Goal: Information Seeking & Learning: Learn about a topic

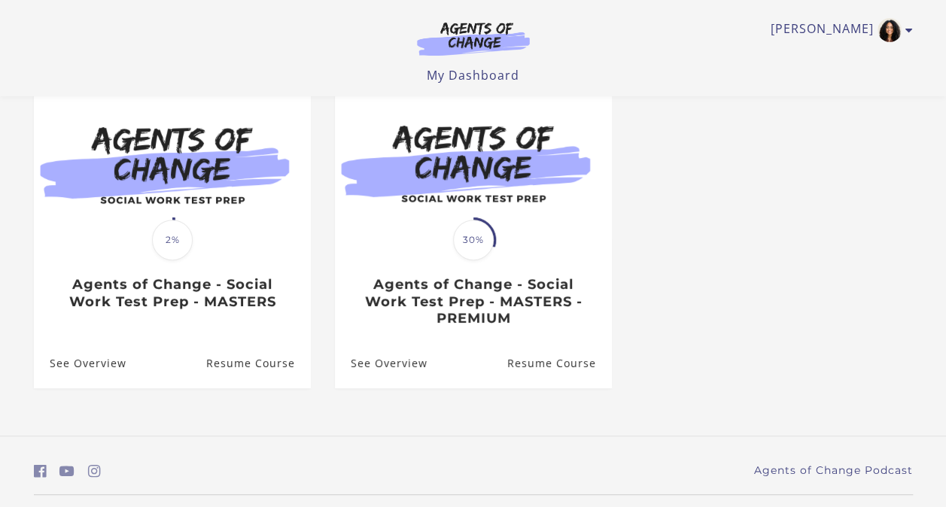
scroll to position [141, 0]
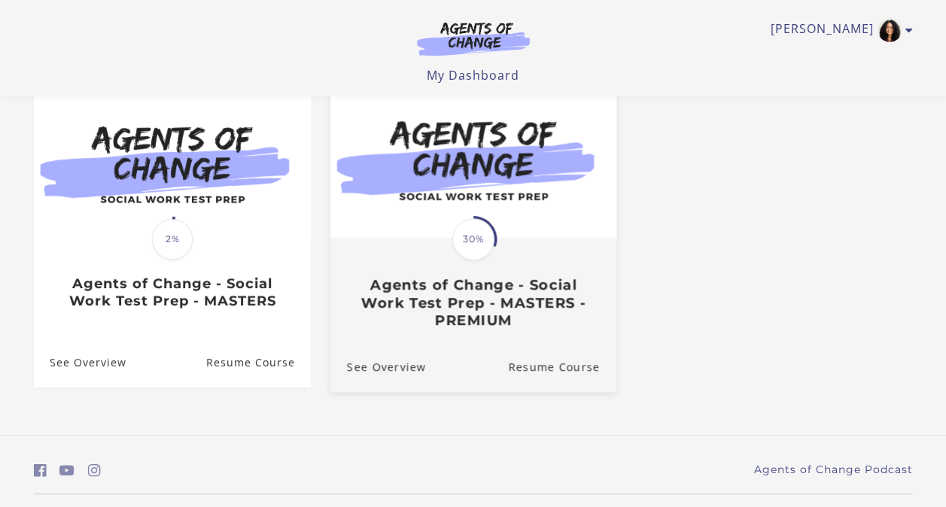
click at [441, 284] on h3 "Agents of Change - Social Work Test Prep - MASTERS - PREMIUM" at bounding box center [472, 302] width 253 height 53
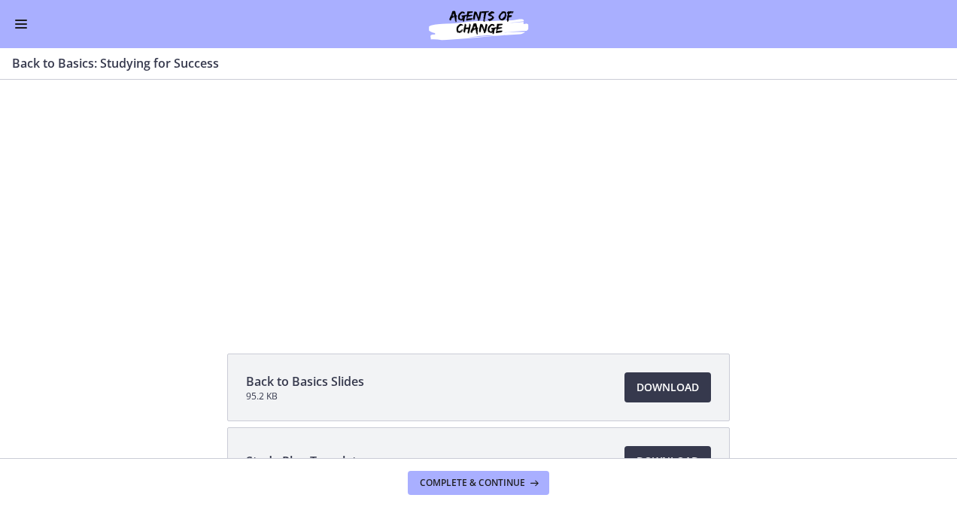
scroll to position [44, 0]
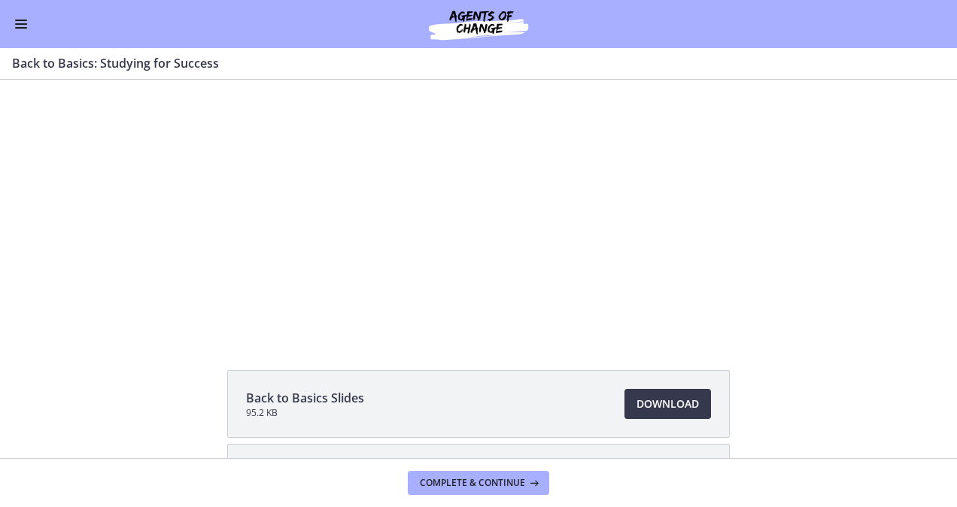
click at [15, 30] on button "Enable menu" at bounding box center [21, 24] width 18 height 18
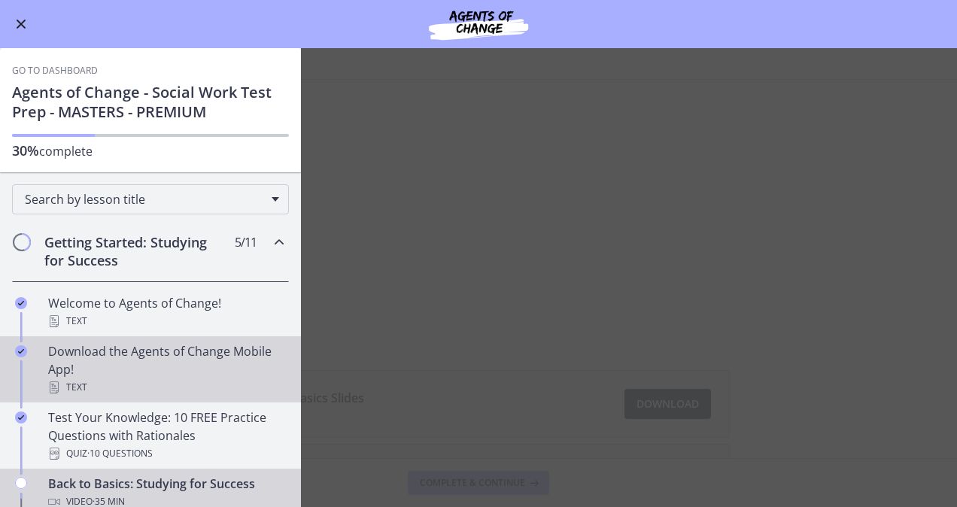
click at [75, 393] on div "Text" at bounding box center [165, 387] width 235 height 18
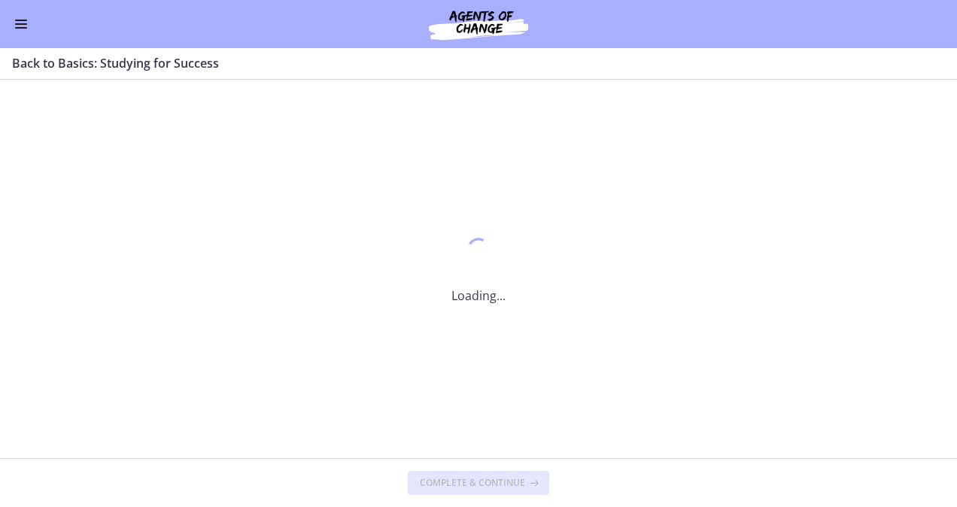
scroll to position [0, 0]
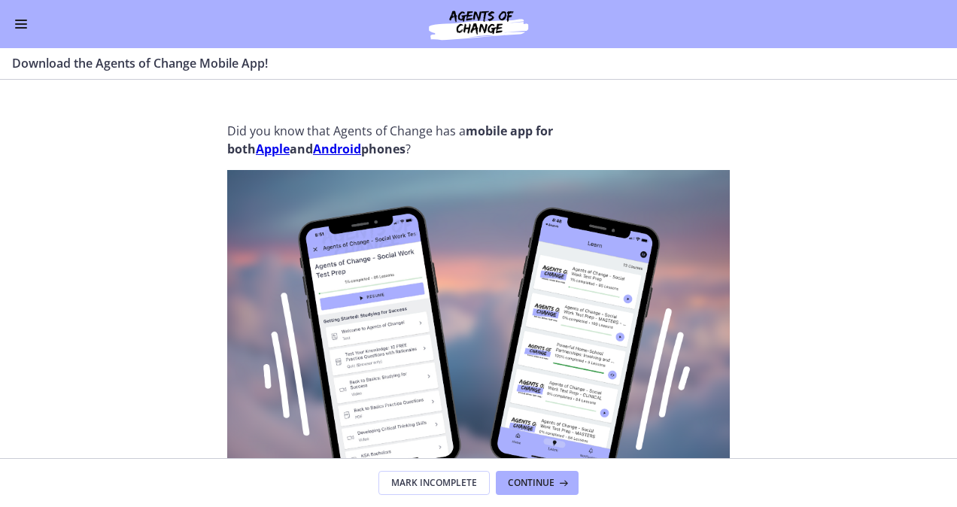
click at [23, 27] on span "Enable menu" at bounding box center [21, 28] width 12 height 2
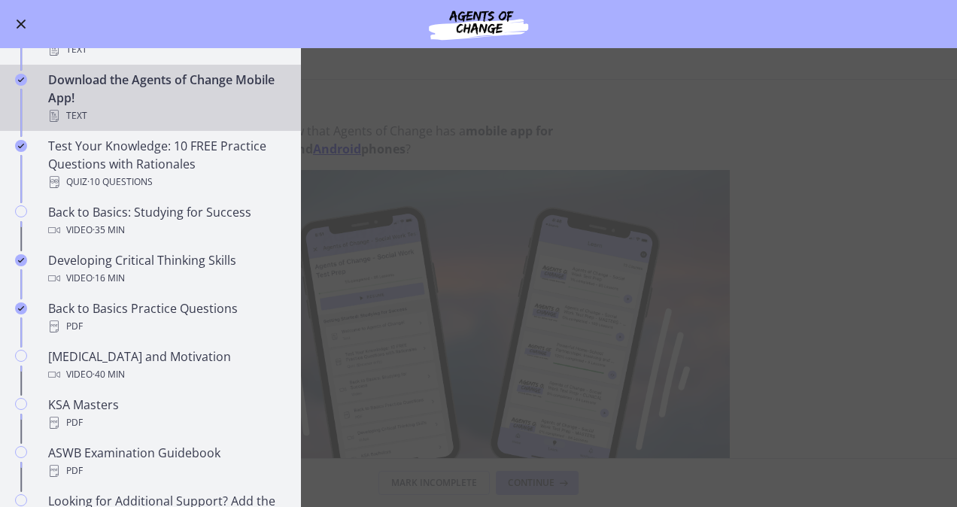
scroll to position [284, 0]
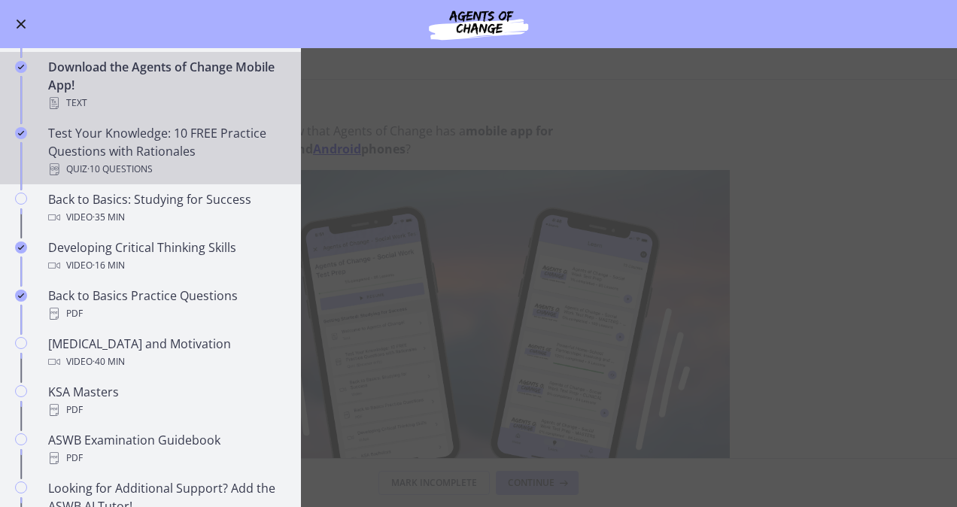
click at [99, 156] on div "Test Your Knowledge: 10 FREE Practice Questions with Rationales Quiz · 10 Quest…" at bounding box center [165, 151] width 235 height 54
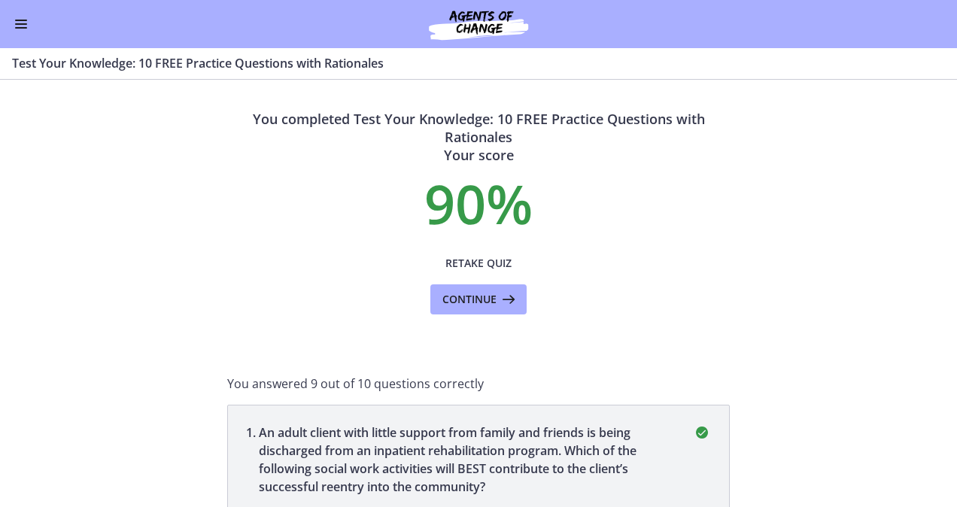
click at [27, 26] on button "Enable menu" at bounding box center [21, 24] width 18 height 18
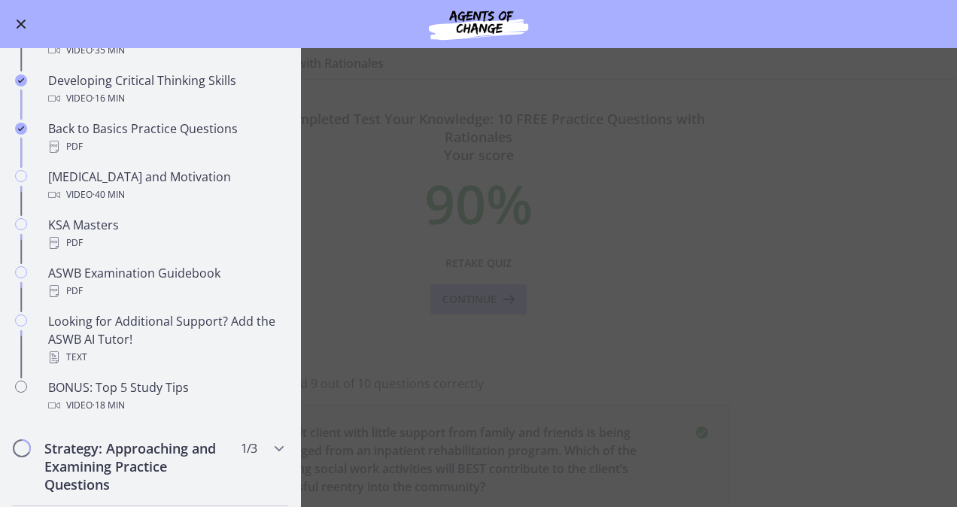
scroll to position [476, 0]
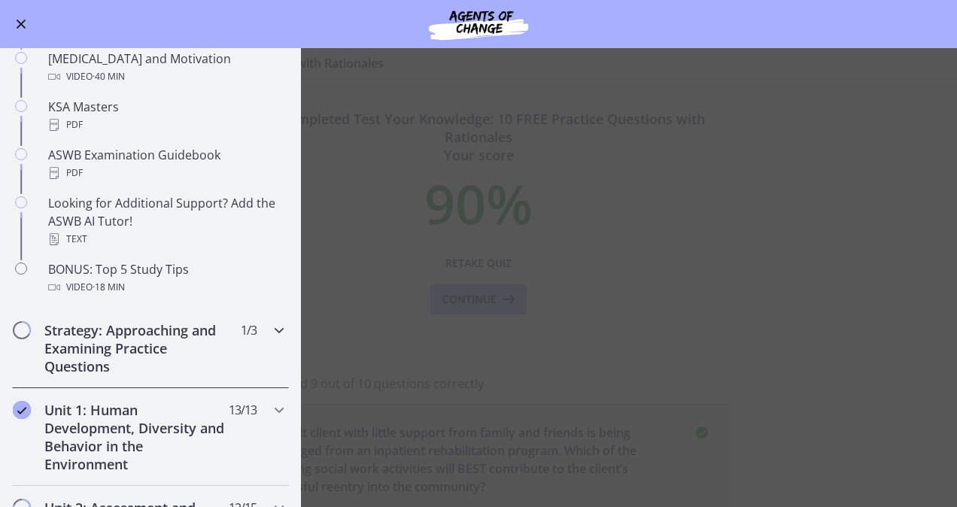
click at [257, 336] on div "Strategy: Approaching and Examining Practice Questions 1 / 3 Completed" at bounding box center [150, 348] width 277 height 80
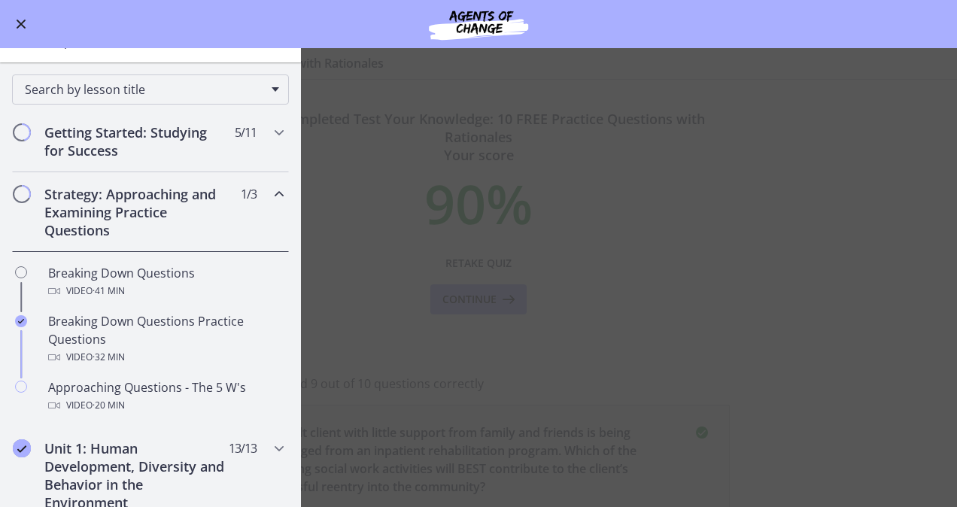
scroll to position [117, 0]
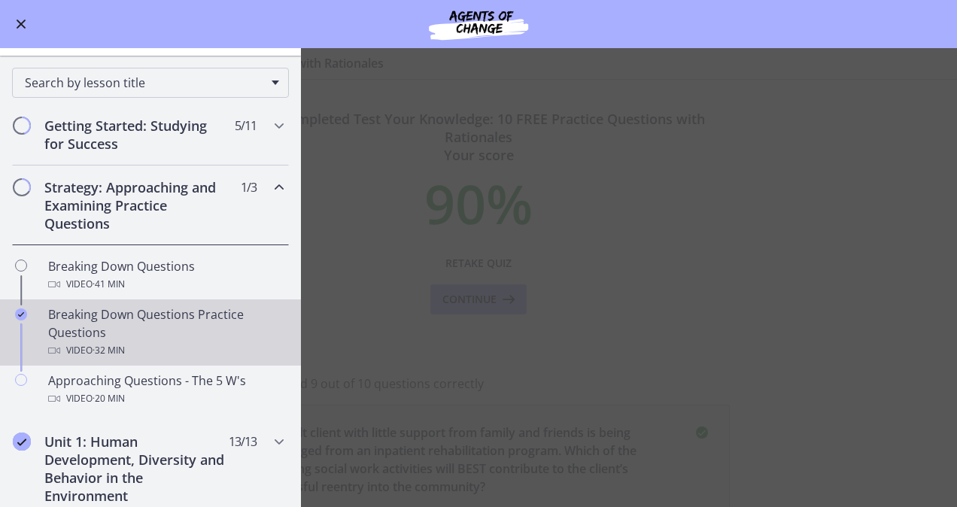
click at [108, 343] on span "· 32 min" at bounding box center [109, 351] width 32 height 18
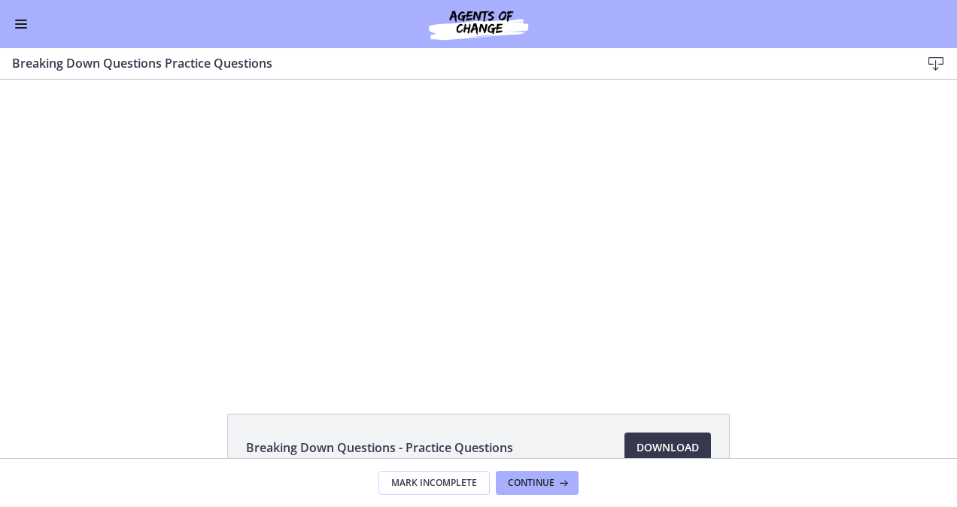
click at [26, 27] on span "Enable menu" at bounding box center [21, 28] width 12 height 2
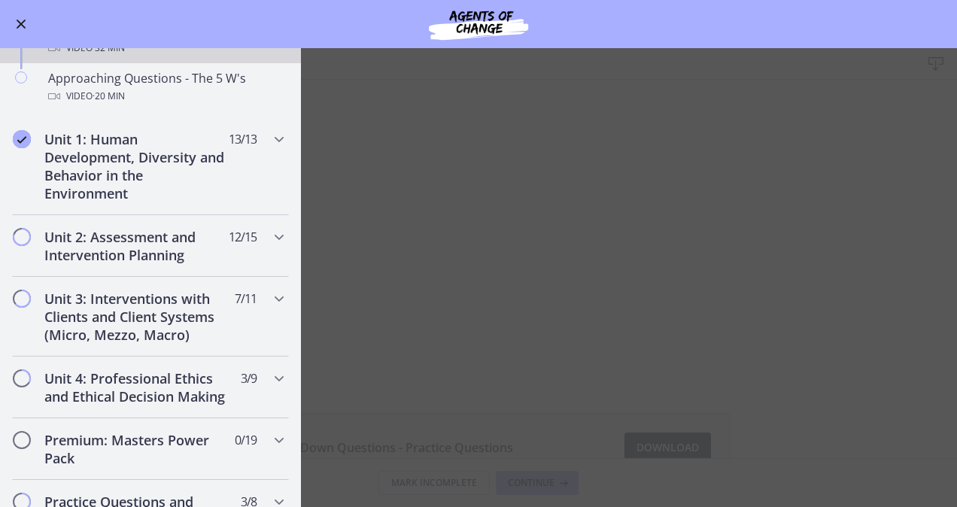
scroll to position [420, 0]
click at [277, 141] on div "Unit 1: Human Development, Diversity and Behavior in the Environment 13 / 13 Co…" at bounding box center [150, 166] width 277 height 98
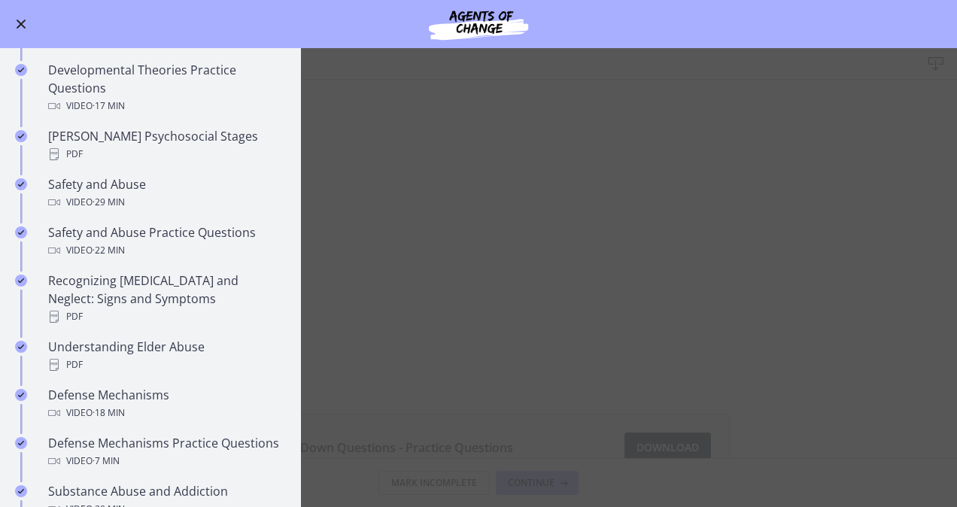
scroll to position [501, 0]
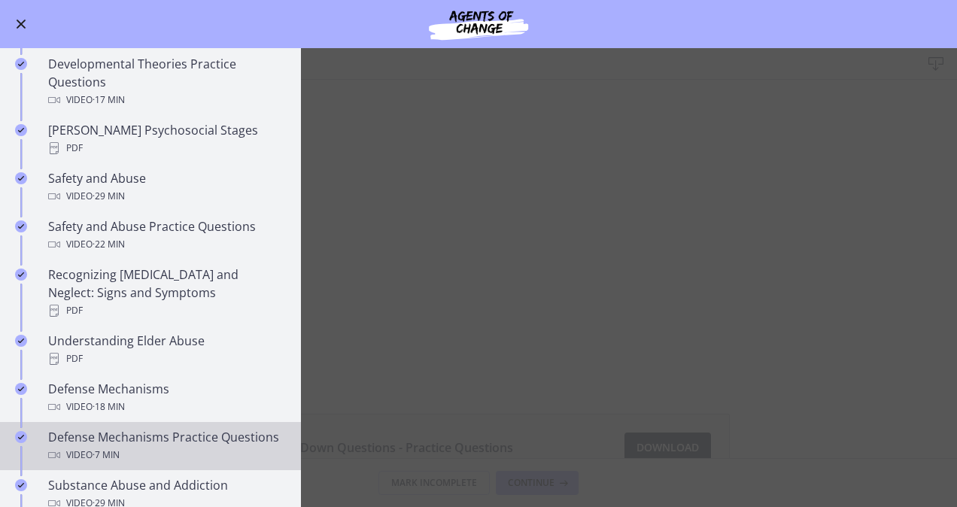
click at [95, 428] on div "Defense Mechanisms Practice Questions Video · 7 min" at bounding box center [165, 446] width 235 height 36
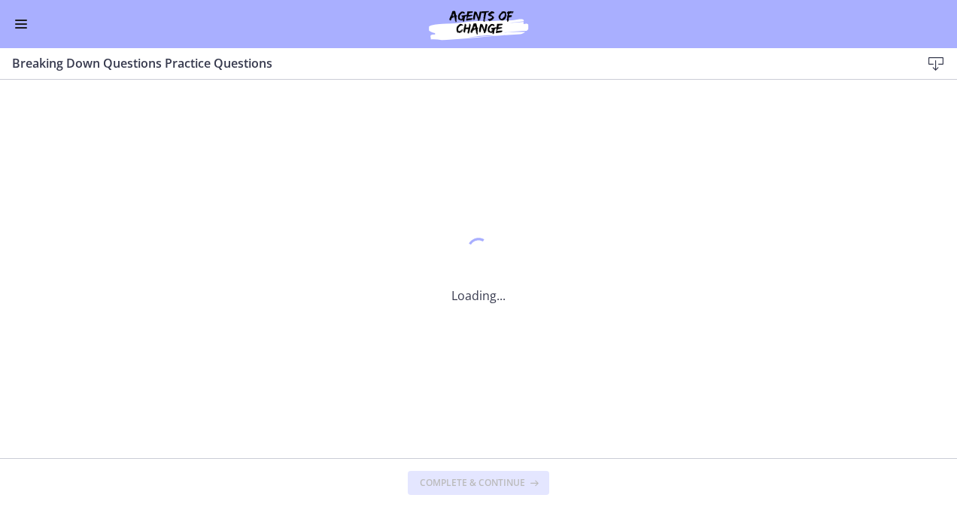
scroll to position [558, 0]
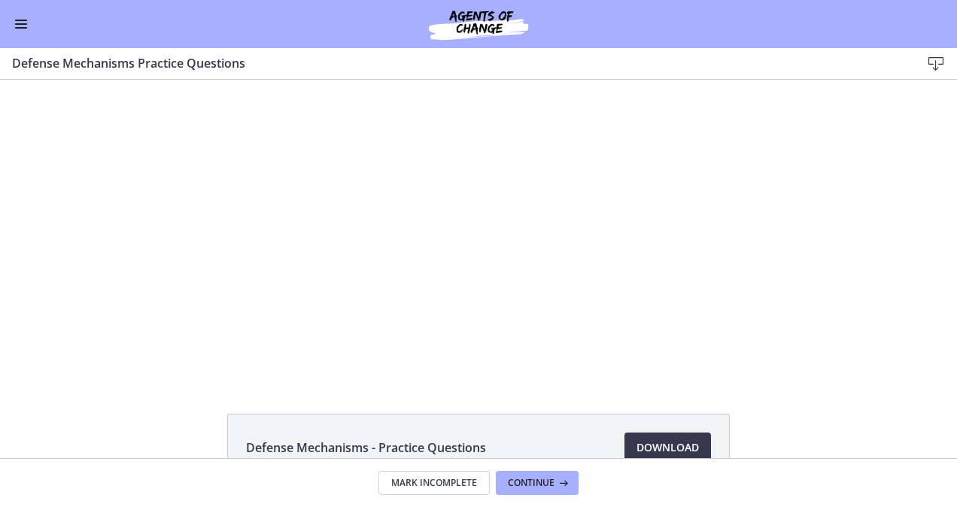
click at [22, 24] on span "Enable menu" at bounding box center [21, 24] width 12 height 2
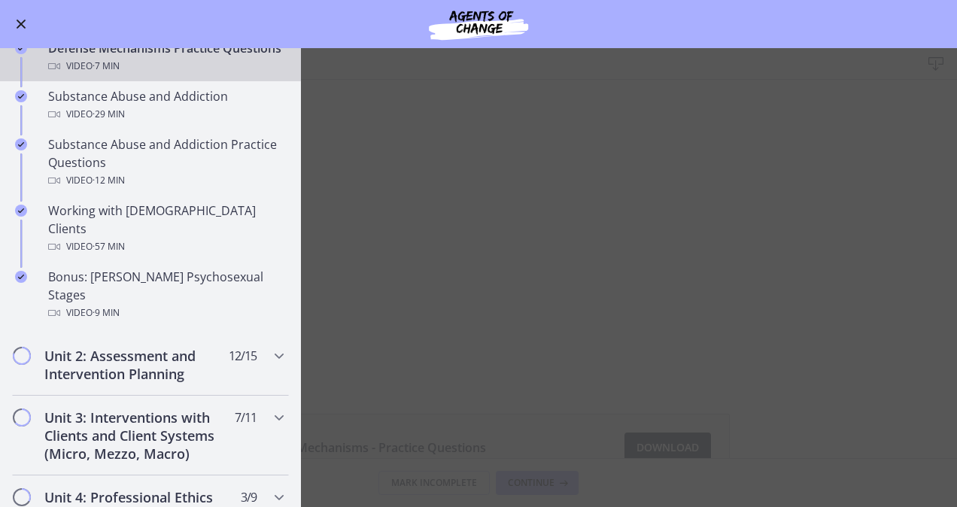
scroll to position [916, 0]
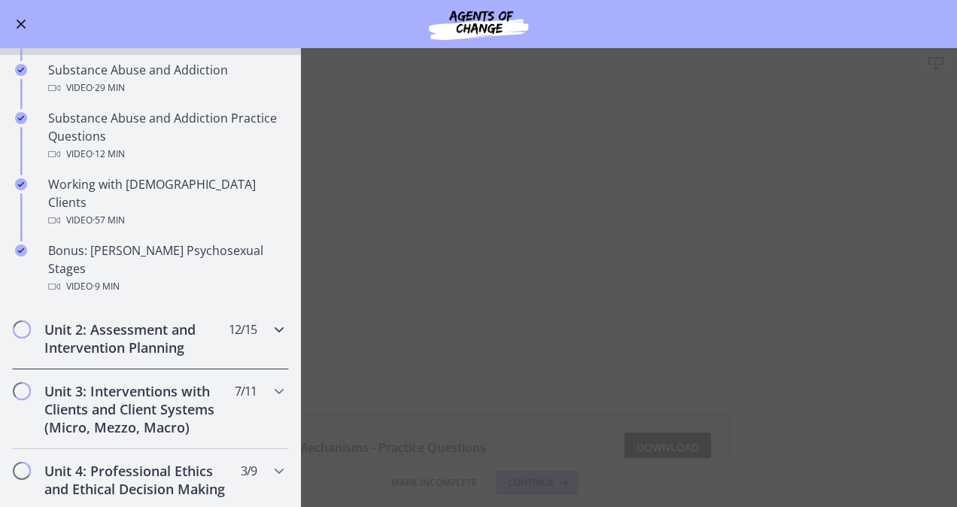
click at [235, 308] on div "Unit 2: Assessment and Intervention Planning 12 / 15 Completed" at bounding box center [150, 339] width 277 height 62
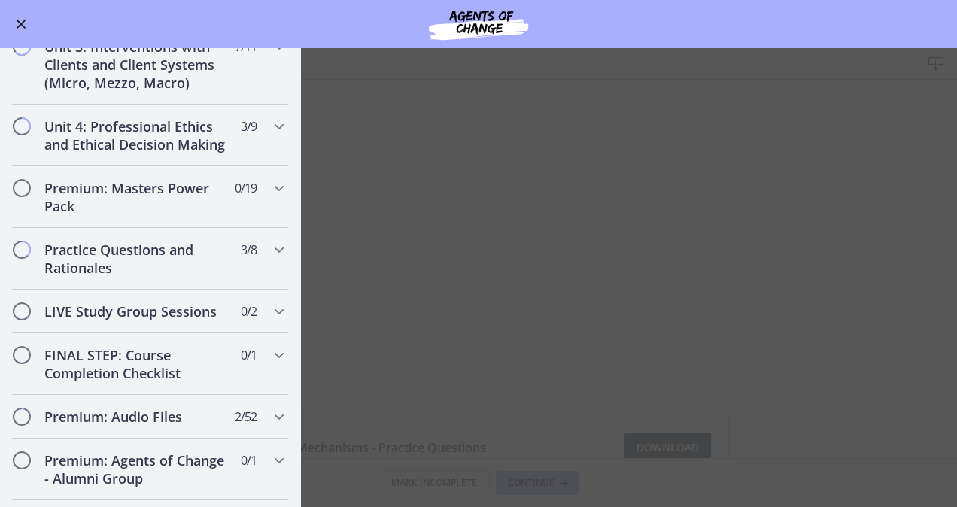
scroll to position [1320, 0]
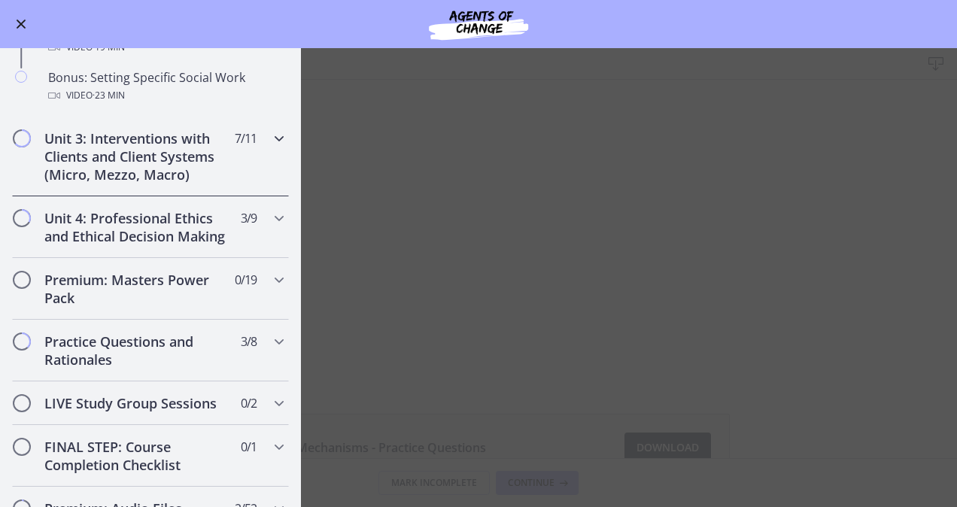
click at [202, 175] on h2 "Unit 3: Interventions with Clients and Client Systems (Micro, Mezzo, Macro)" at bounding box center [136, 156] width 184 height 54
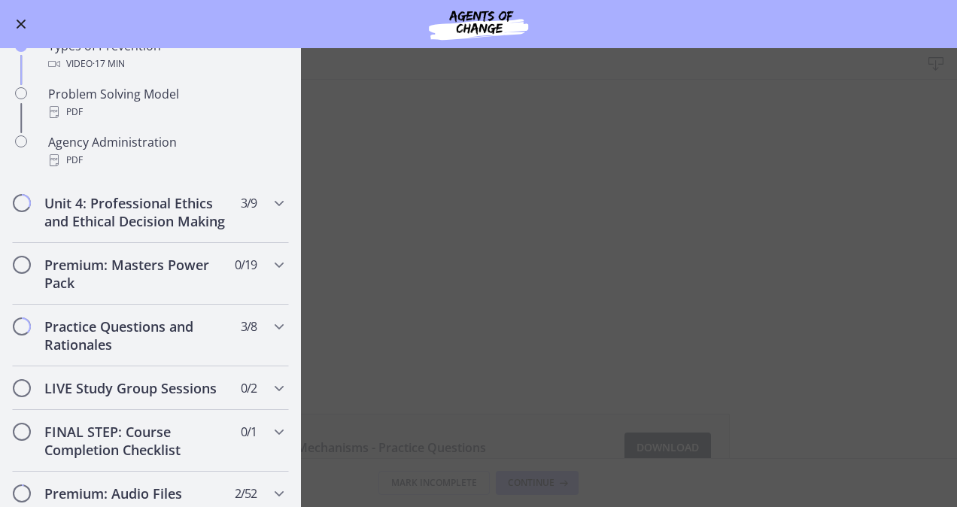
scroll to position [1002, 0]
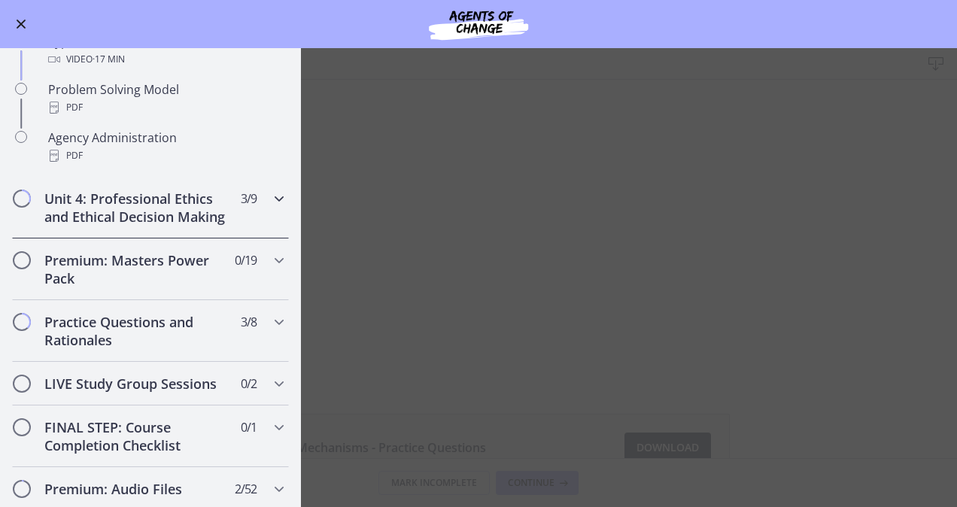
click at [182, 224] on h2 "Unit 4: Professional Ethics and Ethical Decision Making" at bounding box center [136, 208] width 184 height 36
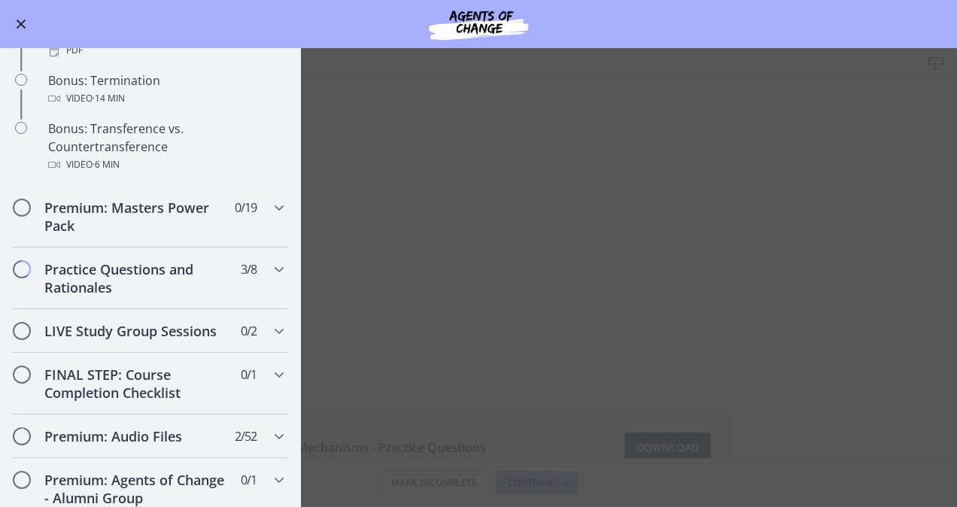
scroll to position [964, 0]
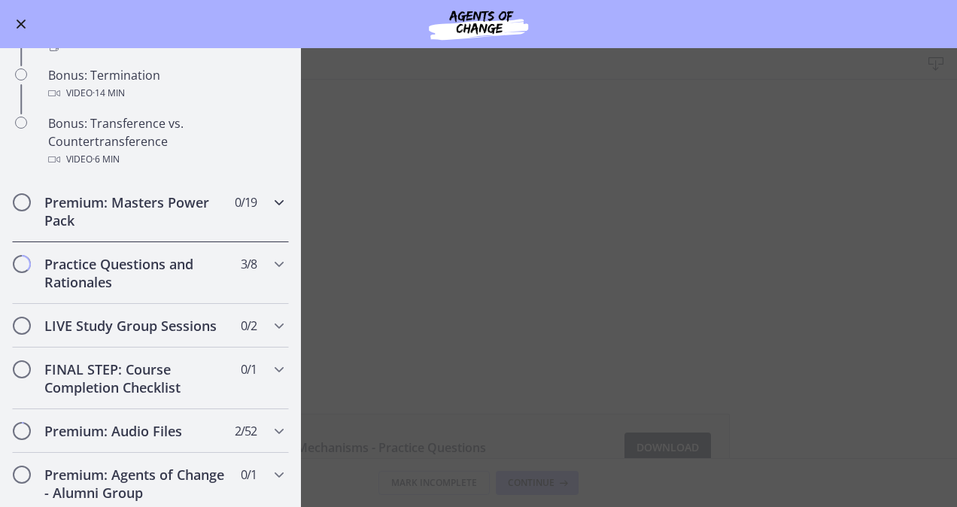
click at [164, 229] on h2 "Premium: Masters Power Pack" at bounding box center [136, 211] width 184 height 36
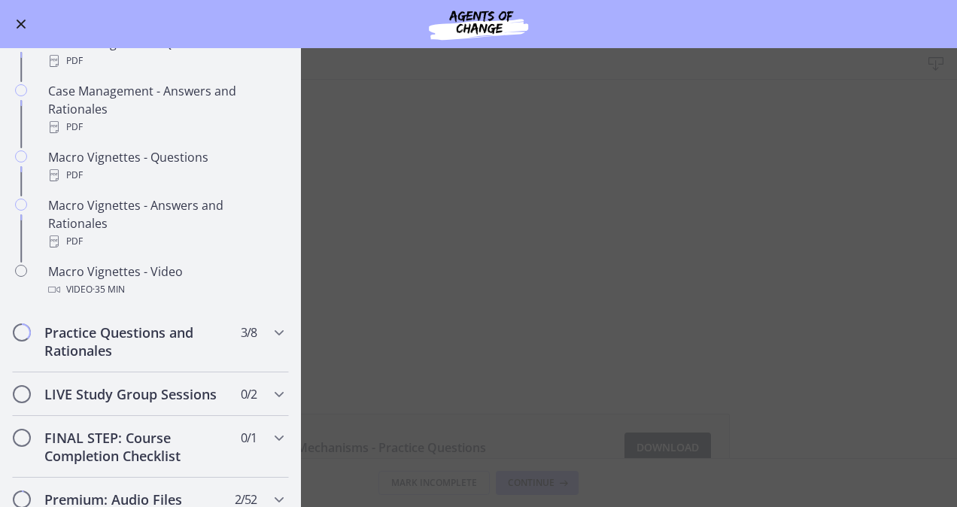
scroll to position [1432, 0]
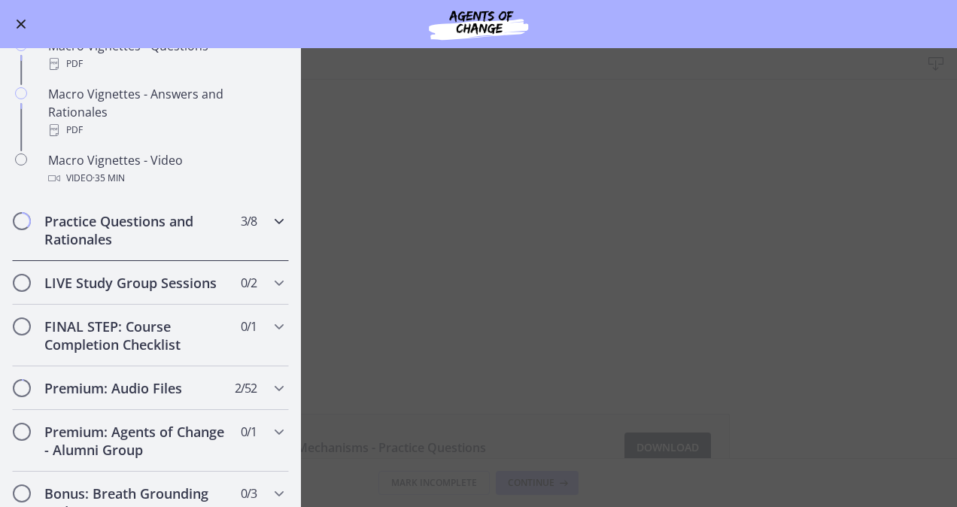
click at [125, 248] on h2 "Practice Questions and Rationales" at bounding box center [136, 230] width 184 height 36
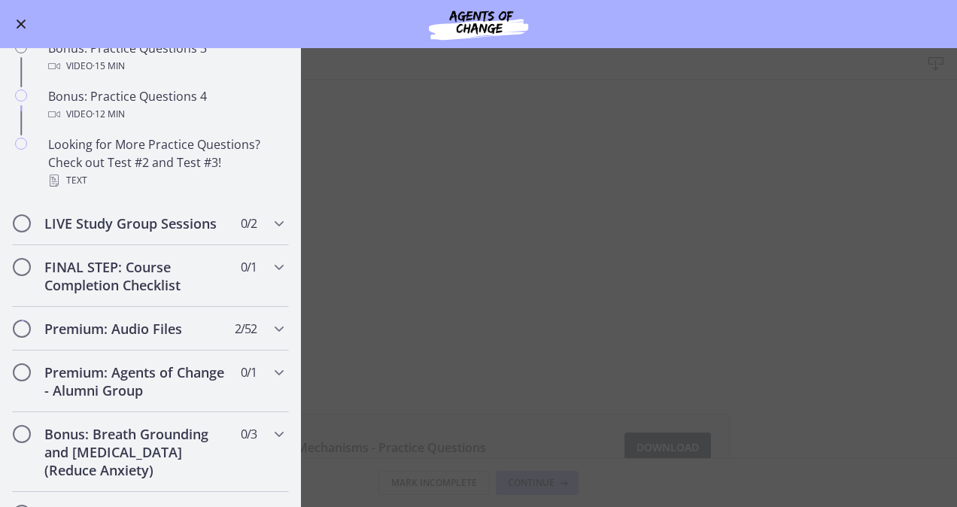
scroll to position [1043, 0]
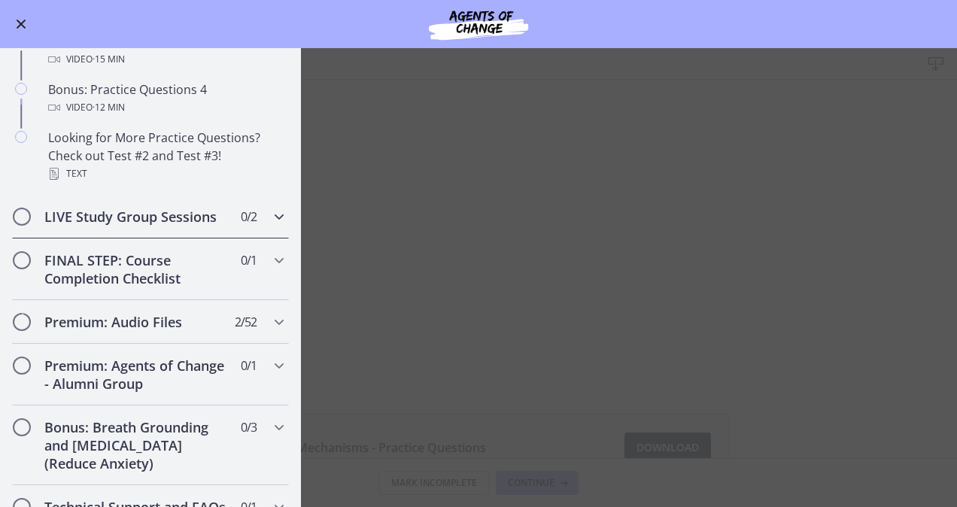
click at [119, 226] on h2 "LIVE Study Group Sessions" at bounding box center [136, 217] width 184 height 18
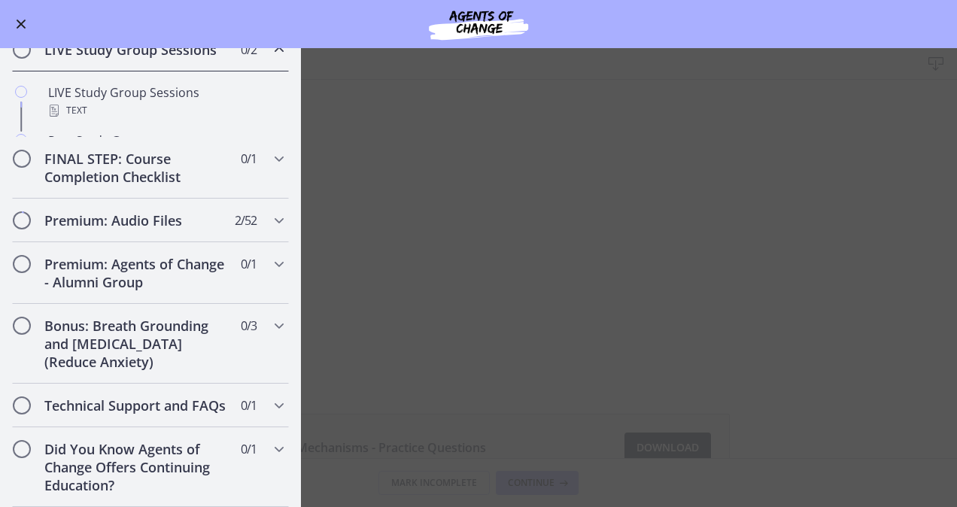
scroll to position [771, 0]
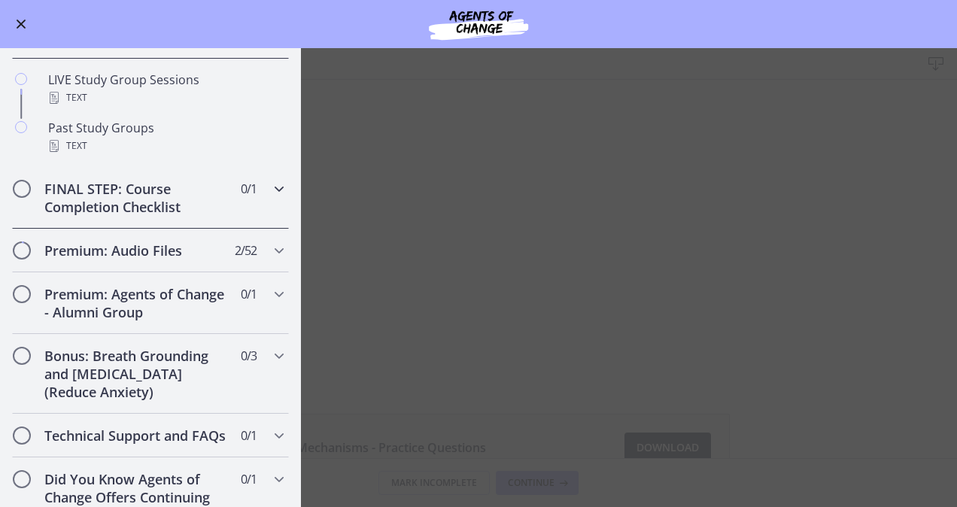
click at [270, 198] on icon "Chapters" at bounding box center [279, 189] width 18 height 18
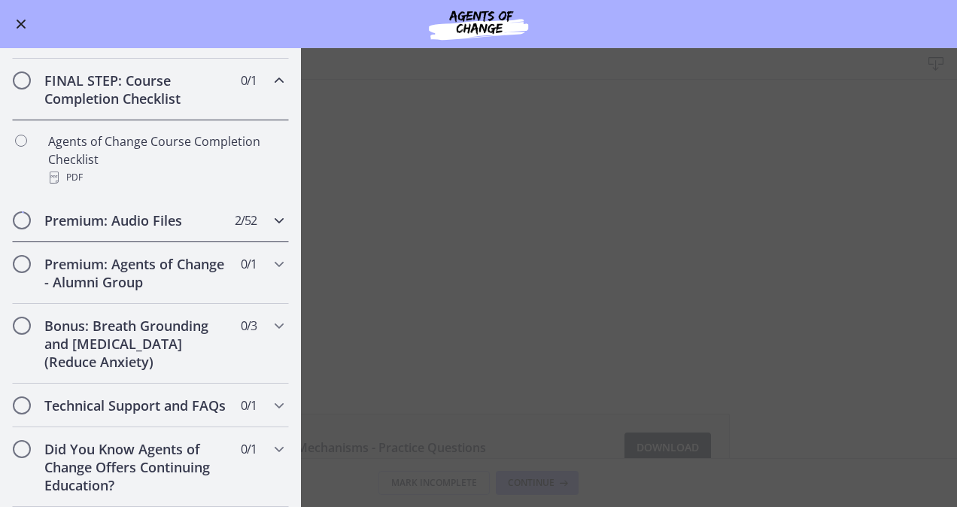
click at [244, 229] on span "2 / 52 Completed" at bounding box center [246, 220] width 22 height 18
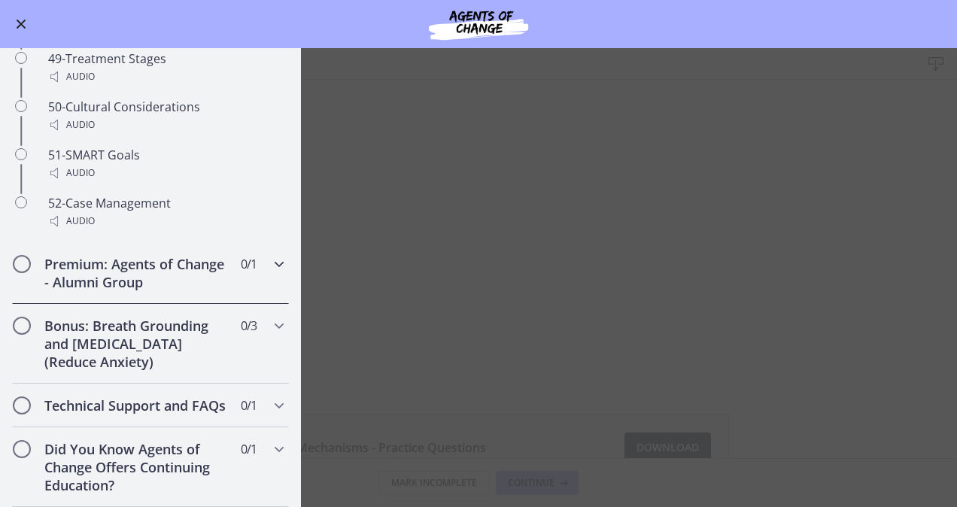
click at [246, 262] on div "Premium: Agents of Change - Alumni Group 0 / 1 Completed" at bounding box center [150, 273] width 277 height 62
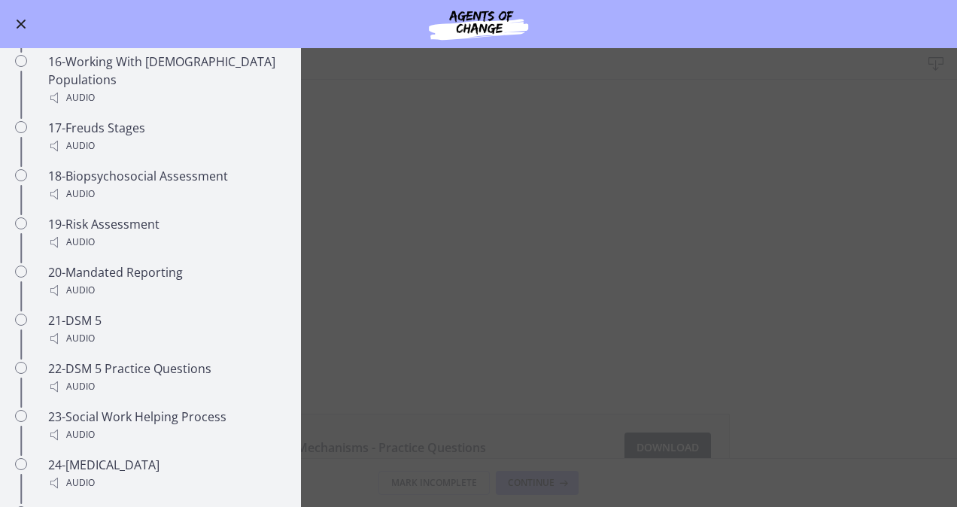
scroll to position [781, 0]
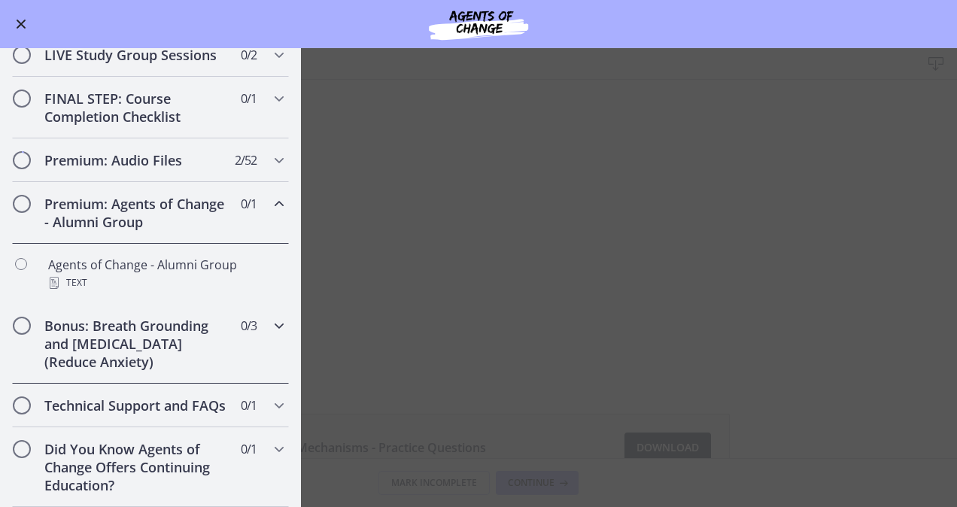
click at [251, 309] on div "Bonus: Breath Grounding and Guided Imagery (Reduce Anxiety) 0 / 3 Completed" at bounding box center [150, 344] width 277 height 80
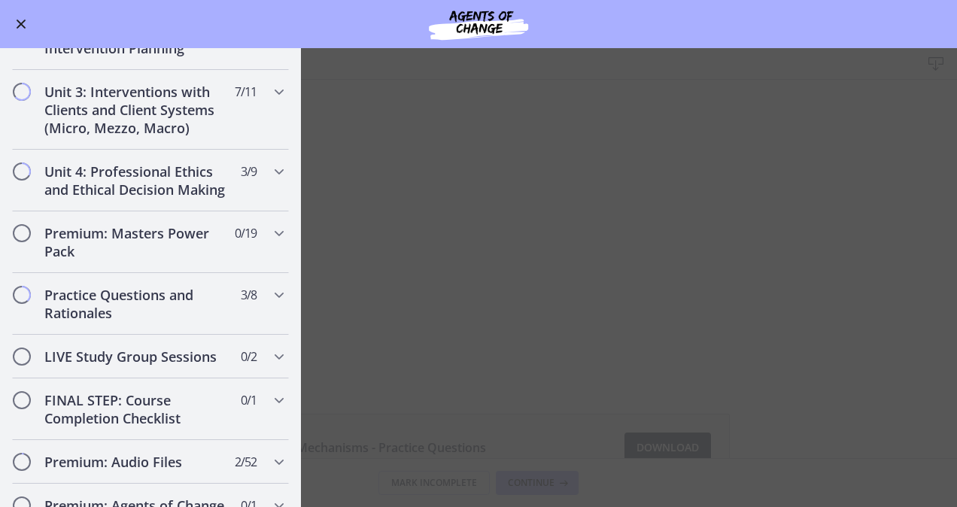
scroll to position [485, 0]
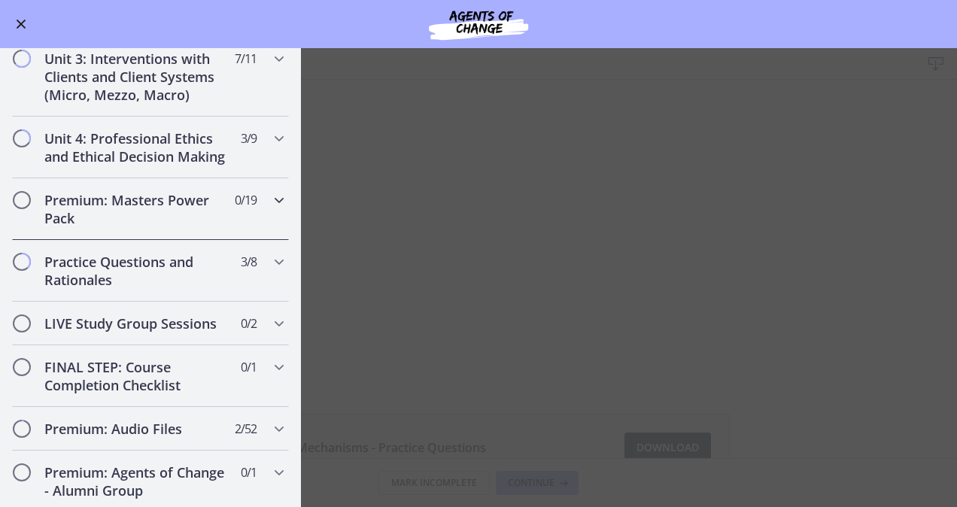
click at [270, 209] on icon "Chapters" at bounding box center [279, 200] width 18 height 18
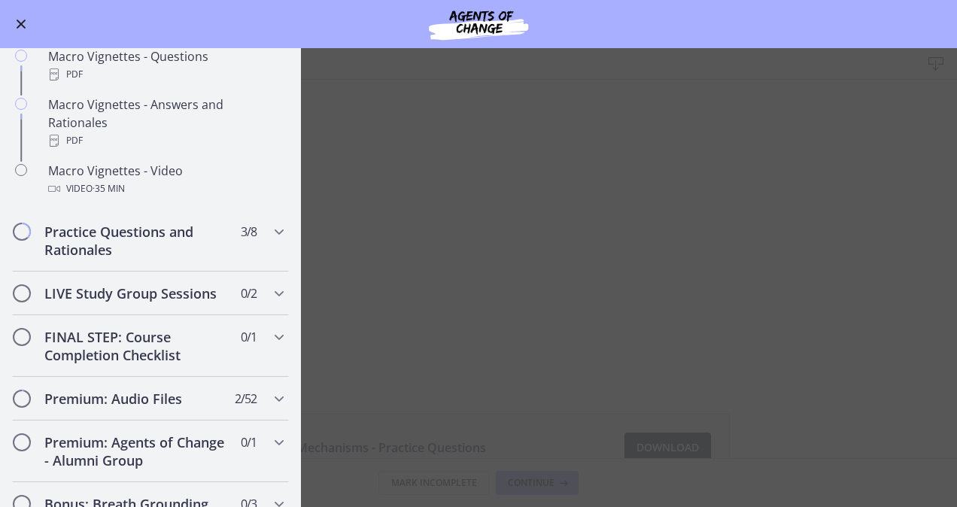
scroll to position [1533, 0]
click at [66, 302] on h2 "LIVE Study Group Sessions" at bounding box center [136, 293] width 184 height 18
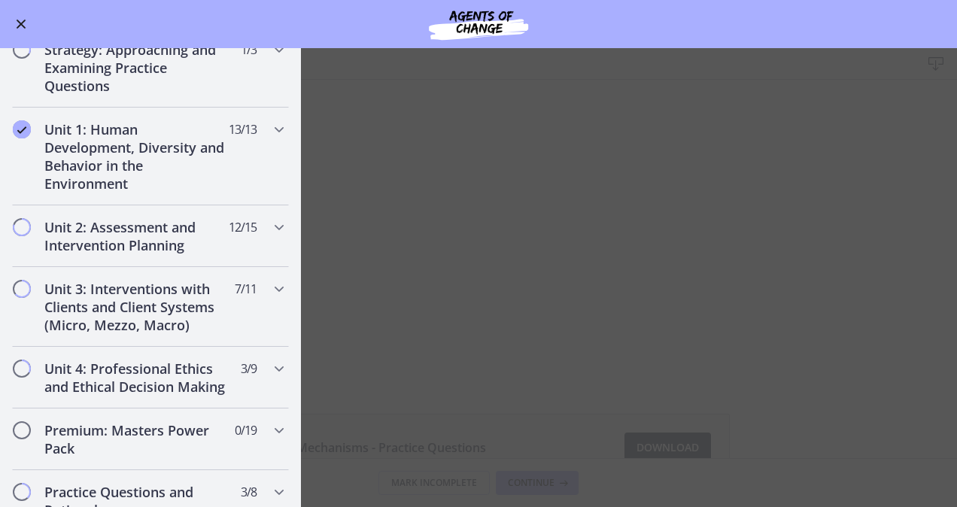
scroll to position [251, 0]
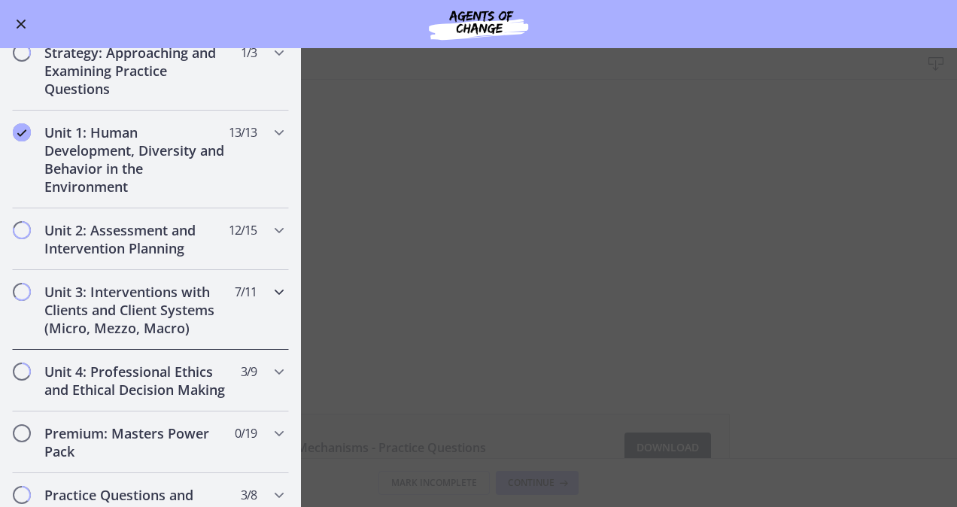
click at [76, 312] on h2 "Unit 3: Interventions with Clients and Client Systems (Micro, Mezzo, Macro)" at bounding box center [136, 310] width 184 height 54
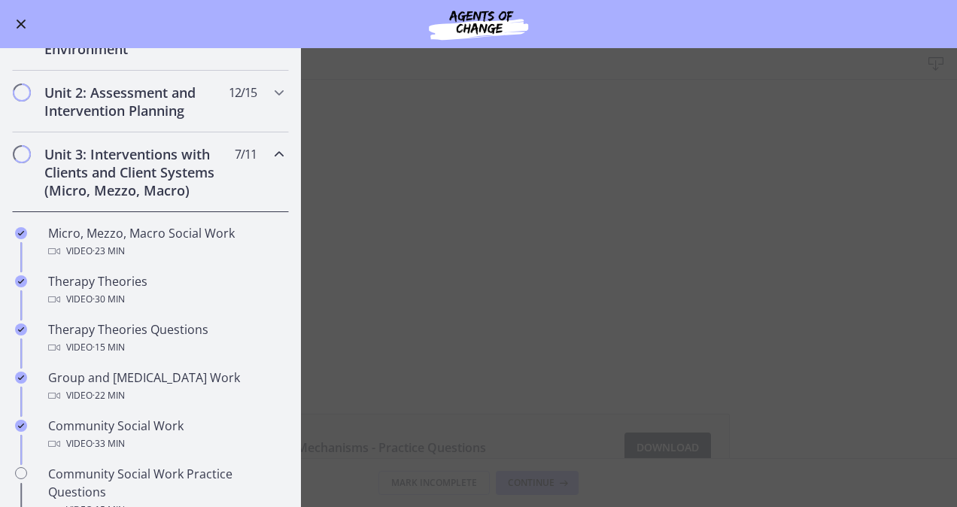
scroll to position [388, 0]
